Goal: Register for event/course

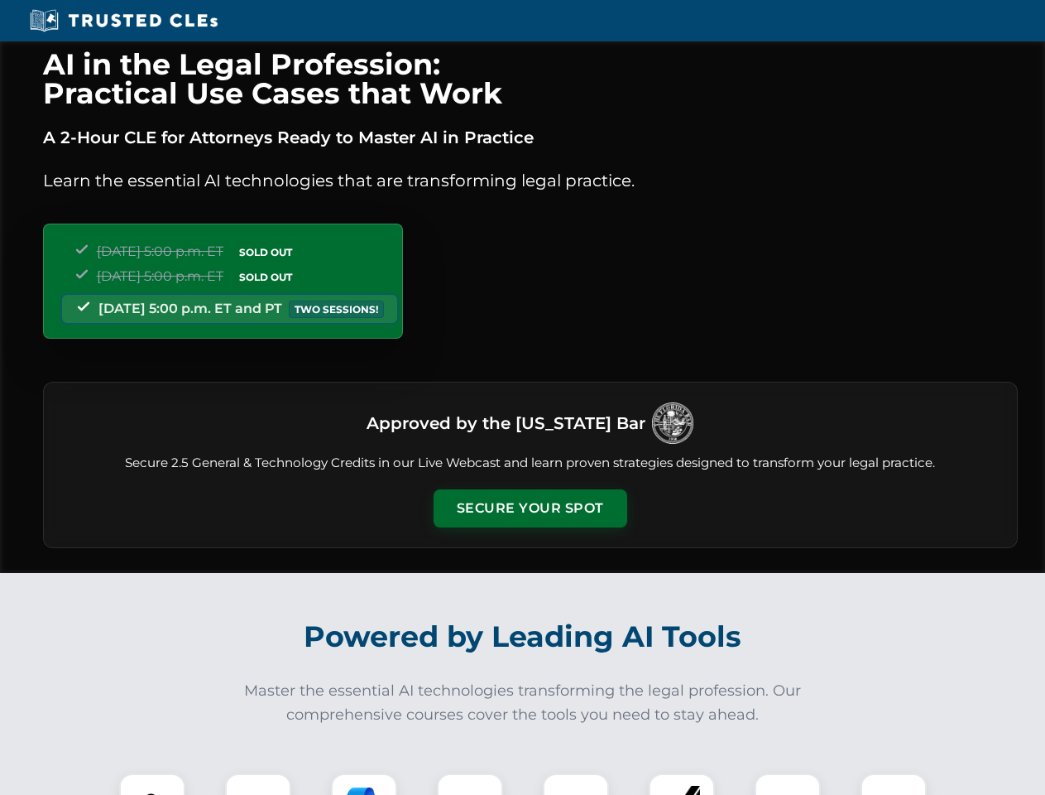
click at [530, 508] on button "Secure Your Spot" at bounding box center [531, 508] width 194 height 38
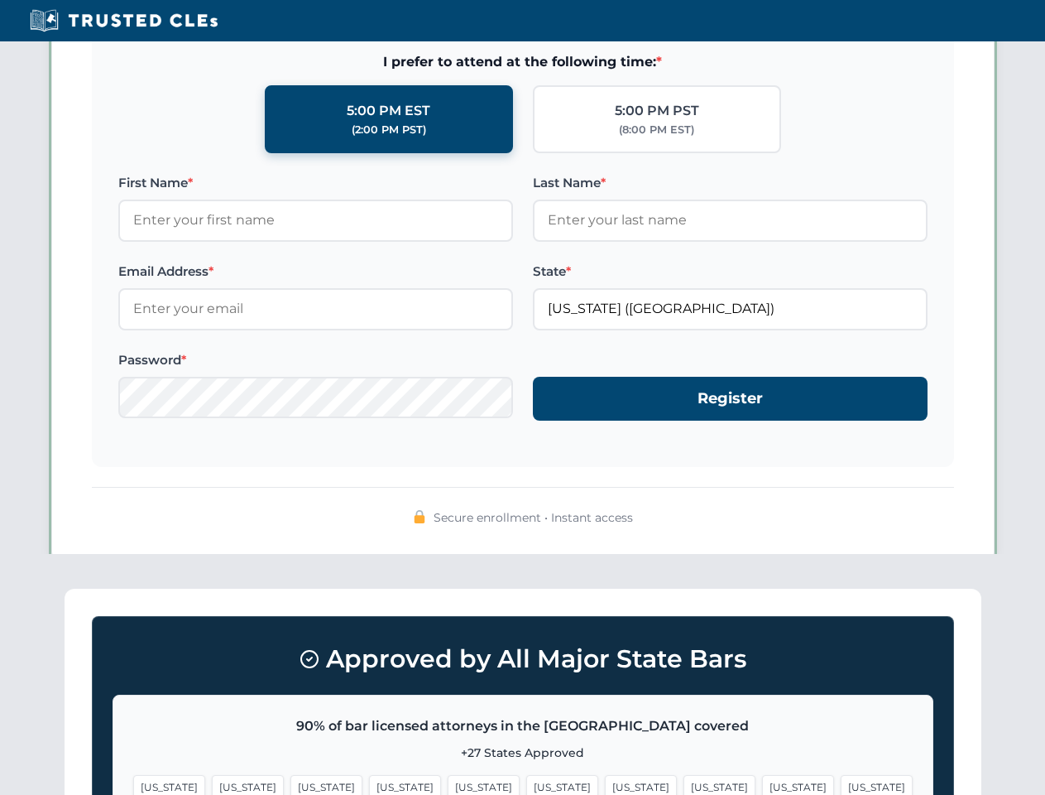
click at [605, 784] on span "[US_STATE]" at bounding box center [641, 787] width 72 height 24
click at [762, 784] on span "[US_STATE]" at bounding box center [798, 787] width 72 height 24
